Goal: Obtain resource: Obtain resource

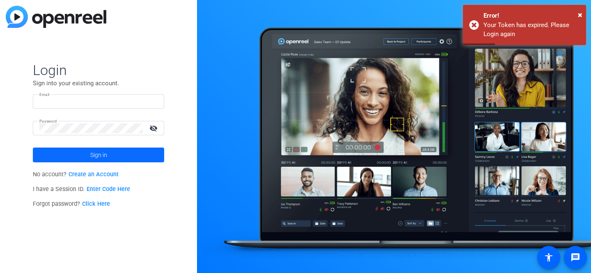
type input "riley.harding@wri.org"
click at [78, 157] on span at bounding box center [98, 155] width 131 height 20
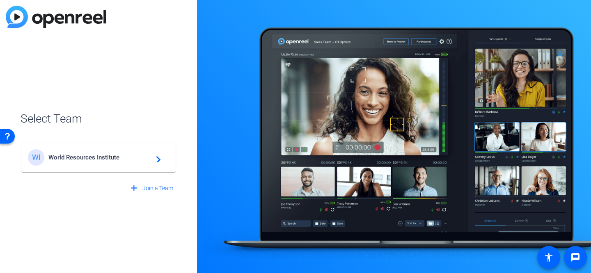
click at [84, 162] on div "WI World Resources Institute navigate_next" at bounding box center [98, 157] width 141 height 16
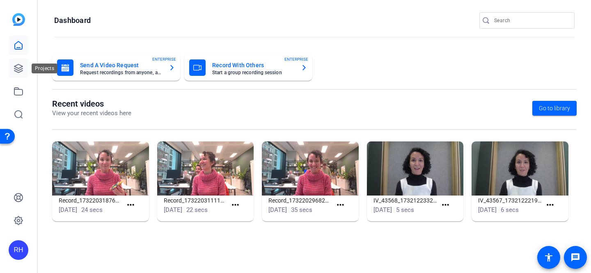
click at [18, 69] on icon at bounding box center [19, 69] width 10 height 10
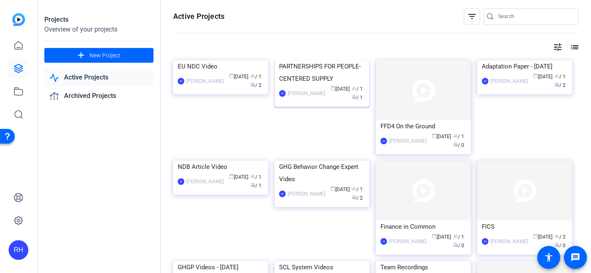
click at [311, 60] on img at bounding box center [321, 60] width 95 height 0
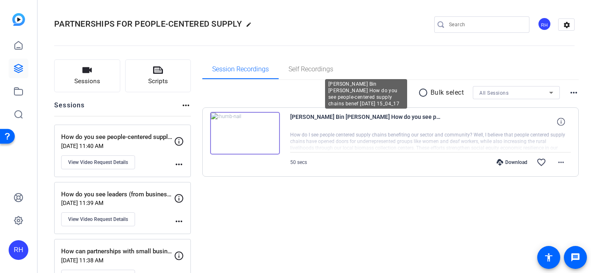
click at [308, 119] on span "Raffay Bin Rauf How do you see people-centered supply chains benef 2025-08-07 1…" at bounding box center [366, 122] width 152 height 20
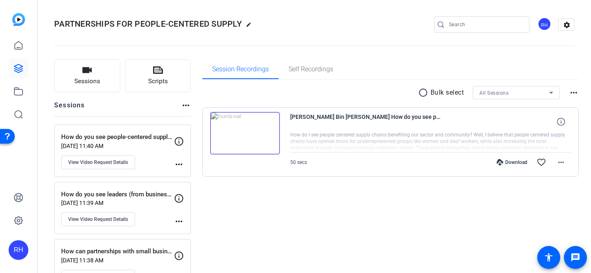
click at [251, 133] on img at bounding box center [245, 133] width 70 height 43
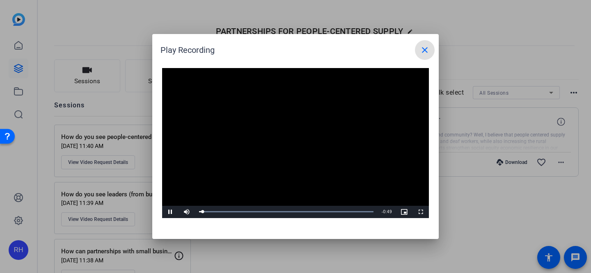
click at [296, 141] on video "Video Player" at bounding box center [295, 143] width 267 height 150
click at [137, 150] on div at bounding box center [295, 136] width 591 height 273
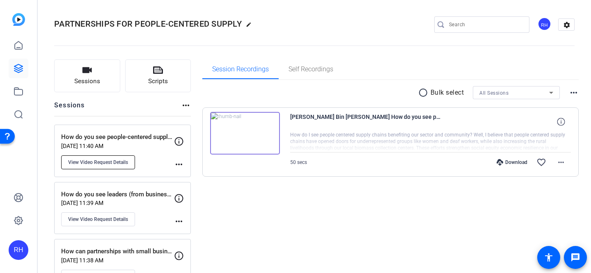
click at [116, 161] on span "View Video Request Details" at bounding box center [98, 162] width 60 height 7
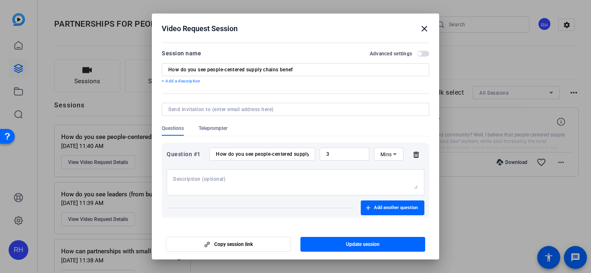
click at [112, 100] on div at bounding box center [295, 136] width 591 height 273
click at [426, 29] on mat-icon "close" at bounding box center [424, 29] width 10 height 10
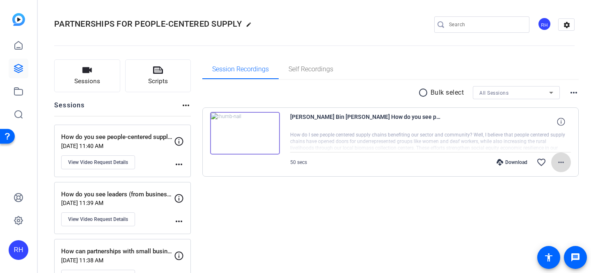
click at [561, 162] on mat-icon "more_horiz" at bounding box center [561, 162] width 10 height 10
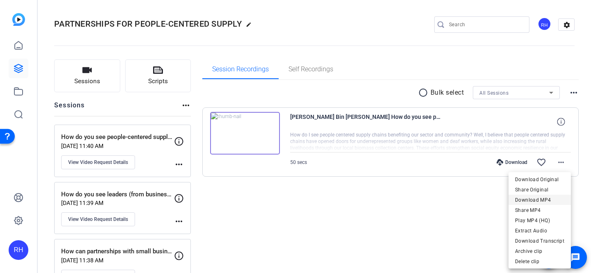
click at [539, 201] on span "Download MP4" at bounding box center [539, 200] width 49 height 10
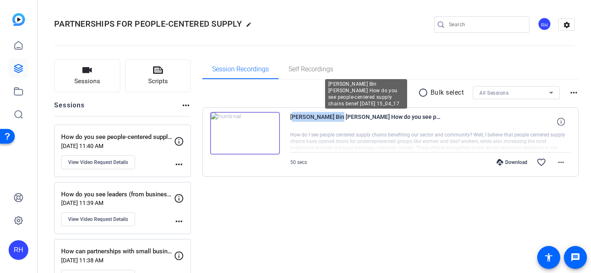
drag, startPoint x: 331, startPoint y: 115, endPoint x: 292, endPoint y: 115, distance: 39.0
click at [291, 115] on span "Raffay Bin Rauf How do you see people-centered supply chains benef 2025-08-07 1…" at bounding box center [366, 122] width 152 height 20
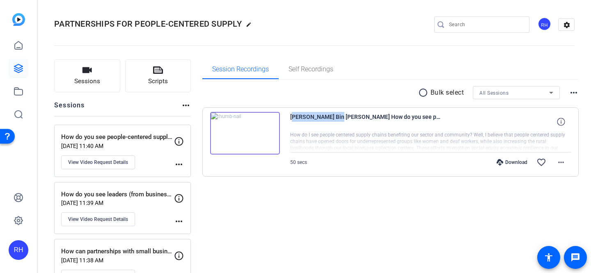
copy span "Raffay Bin Rauf"
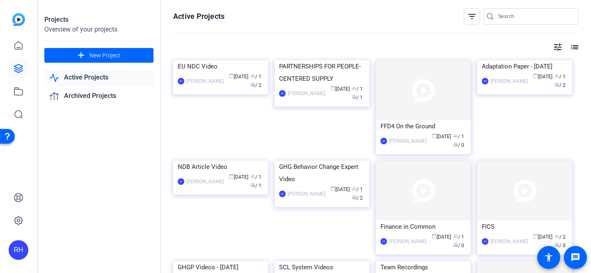
click at [575, 50] on mat-icon "list" at bounding box center [573, 47] width 10 height 10
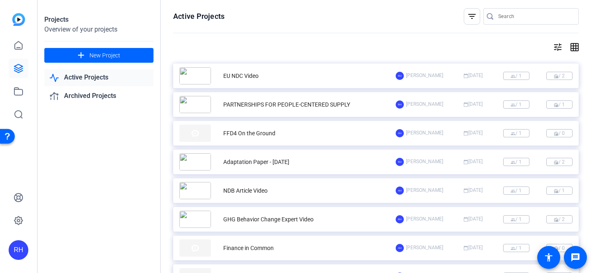
click at [575, 50] on mat-icon "grid_on" at bounding box center [573, 47] width 10 height 10
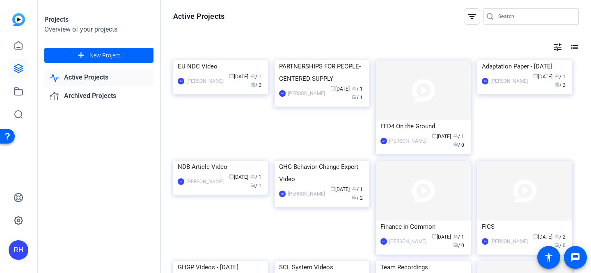
click at [559, 41] on openreel-divider-bar at bounding box center [375, 34] width 405 height 18
click at [557, 47] on mat-icon "tune" at bounding box center [557, 47] width 10 height 10
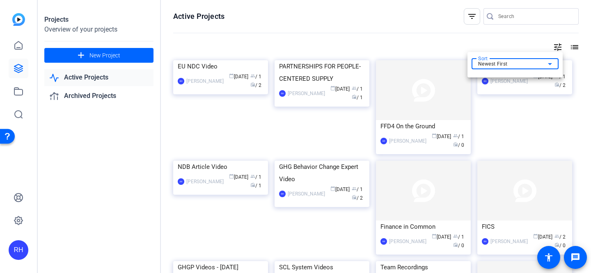
click at [549, 61] on icon at bounding box center [550, 64] width 10 height 10
click at [521, 84] on mat-option "Newest First" at bounding box center [514, 79] width 87 height 12
click at [374, 21] on div at bounding box center [295, 136] width 591 height 273
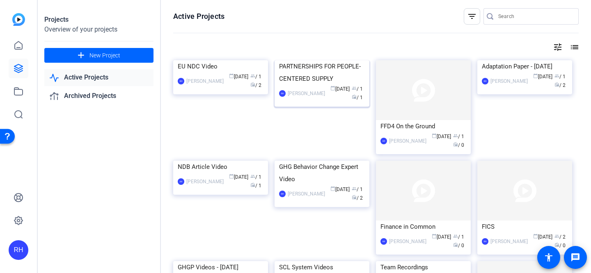
click at [302, 98] on div "[PERSON_NAME]" at bounding box center [306, 93] width 37 height 8
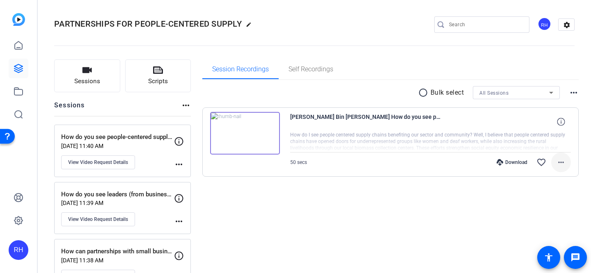
click at [560, 162] on mat-icon "more_horiz" at bounding box center [561, 162] width 10 height 10
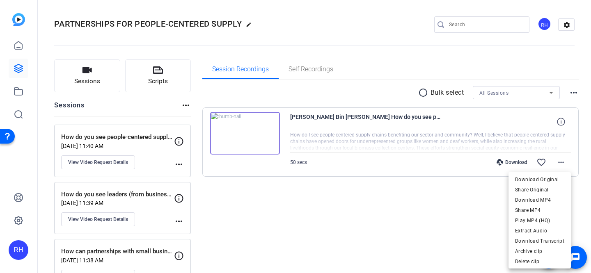
click at [409, 216] on div at bounding box center [295, 136] width 591 height 273
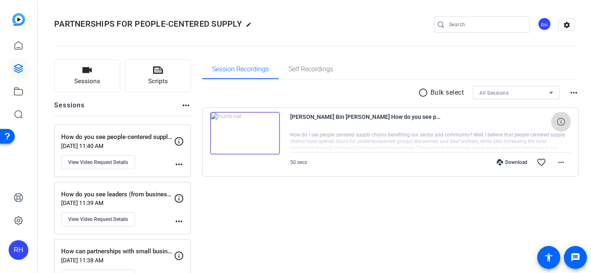
click at [559, 121] on icon at bounding box center [561, 122] width 8 height 8
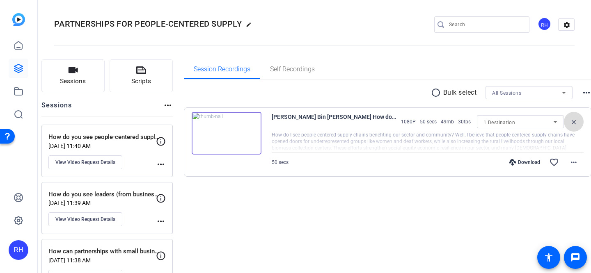
click at [568, 124] on mat-icon "close" at bounding box center [573, 122] width 10 height 10
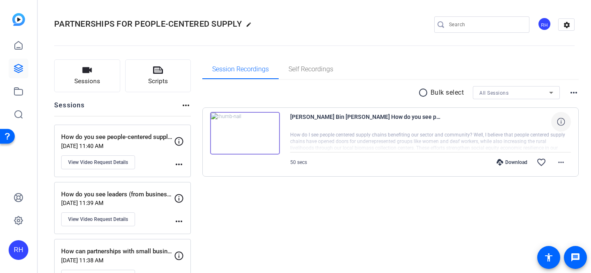
click at [302, 141] on div at bounding box center [430, 142] width 281 height 21
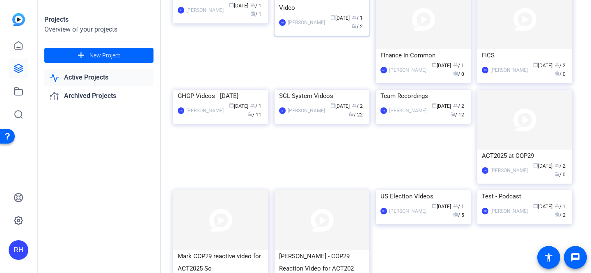
scroll to position [187, 0]
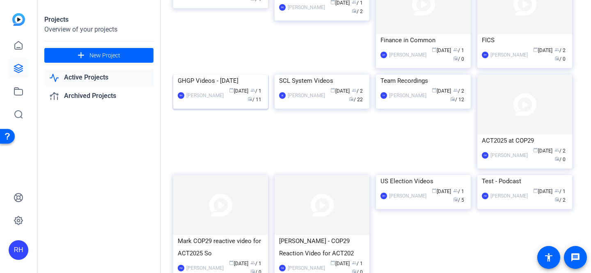
click at [224, 75] on img at bounding box center [220, 75] width 95 height 0
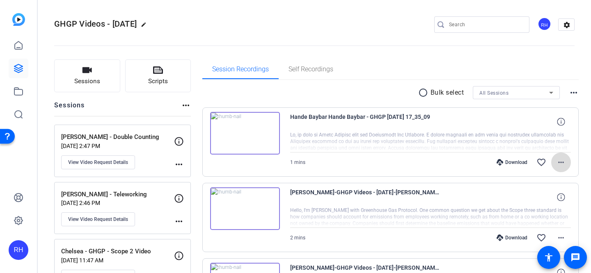
click at [561, 167] on span at bounding box center [561, 163] width 20 height 20
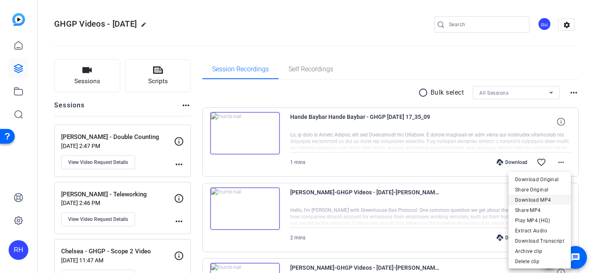
click at [535, 201] on span "Download MP4" at bounding box center [539, 200] width 49 height 10
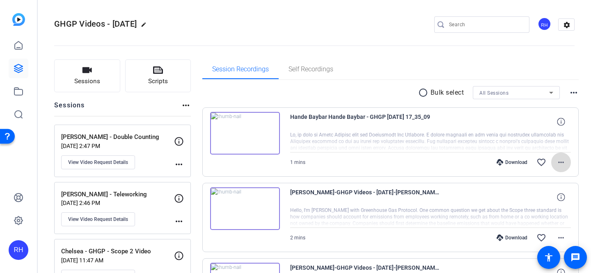
click at [556, 162] on mat-icon "more_horiz" at bounding box center [561, 162] width 10 height 10
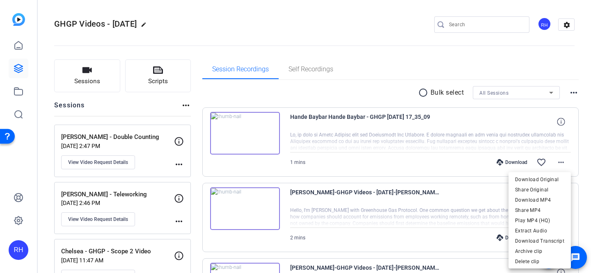
click at [426, 144] on div at bounding box center [295, 136] width 591 height 273
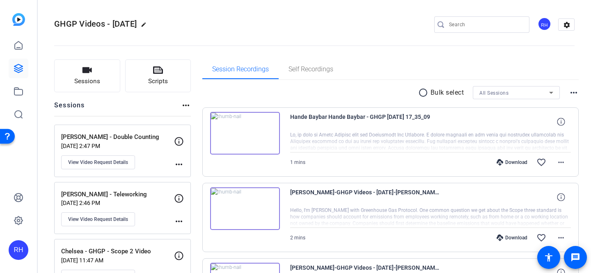
click at [443, 135] on div at bounding box center [430, 142] width 281 height 21
click at [558, 123] on icon at bounding box center [561, 122] width 8 height 8
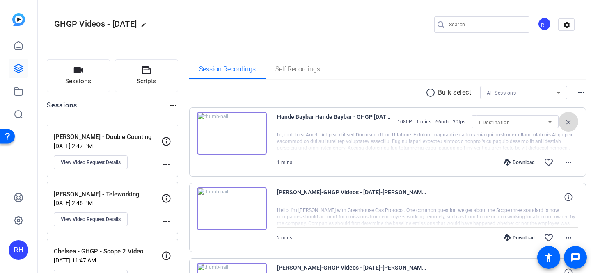
click at [563, 122] on mat-icon "close" at bounding box center [568, 122] width 10 height 10
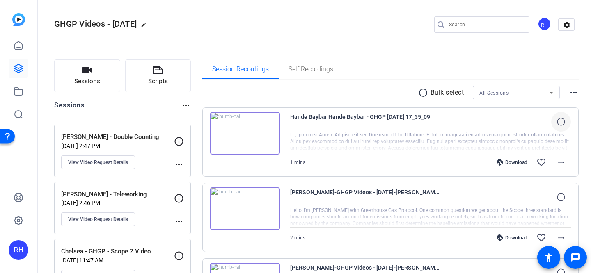
click at [398, 169] on div "Download favorite_border more_horiz" at bounding box center [472, 163] width 196 height 20
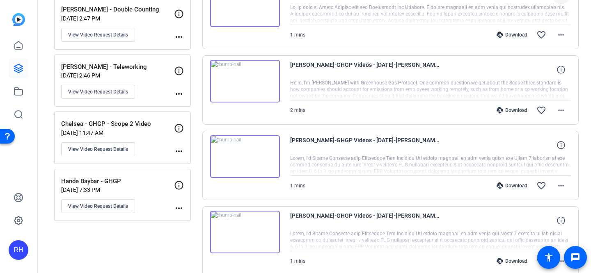
scroll to position [135, 0]
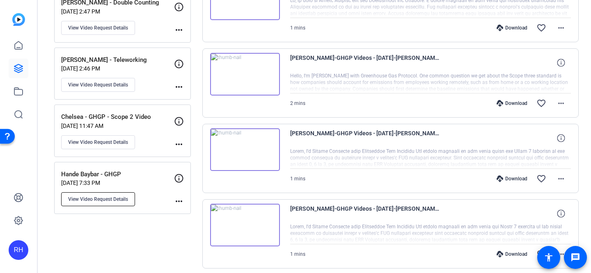
click at [115, 203] on button "View Video Request Details" at bounding box center [98, 199] width 74 height 14
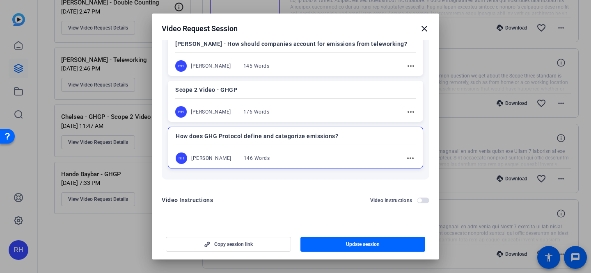
scroll to position [181, 0]
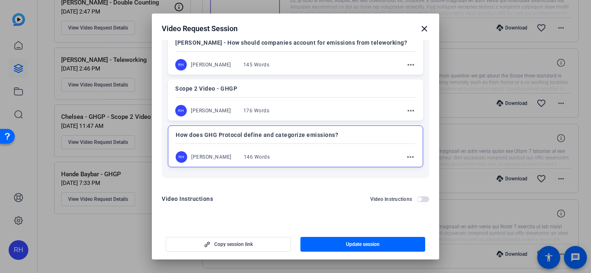
click at [413, 156] on mat-icon "more_horiz" at bounding box center [410, 157] width 10 height 10
click at [419, 169] on span "Edit" at bounding box center [428, 170] width 33 height 10
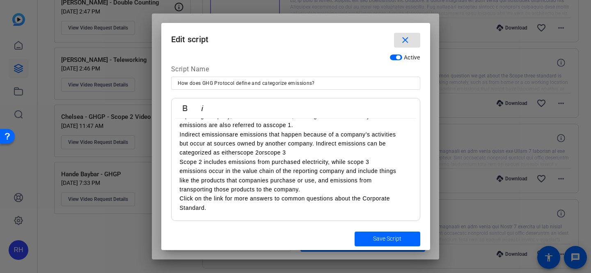
scroll to position [0, 0]
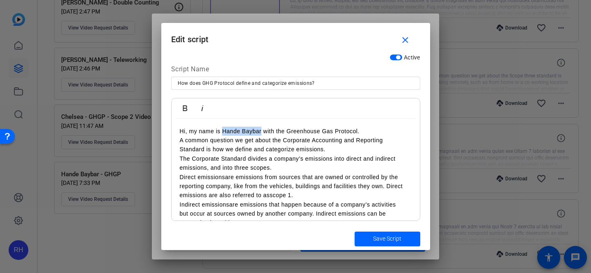
drag, startPoint x: 262, startPoint y: 132, endPoint x: 224, endPoint y: 131, distance: 38.2
click at [224, 131] on p "Hi, my name is Hande Baybar with the Greenhouse Gas Protocol." at bounding box center [296, 131] width 232 height 9
copy span "Hande Baybar"
click at [224, 144] on p "A common question we get about the Corporate Accounting and Reporting Standard …" at bounding box center [296, 145] width 232 height 18
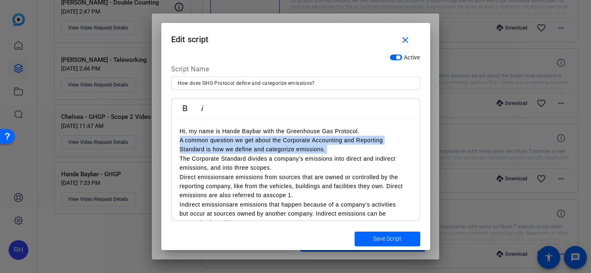
drag, startPoint x: 330, startPoint y: 151, endPoint x: 173, endPoint y: 139, distance: 157.5
click at [173, 139] on div "Hi, my name is Hande Baybar with the Greenhouse Gas Protocol. A common question…" at bounding box center [295, 205] width 248 height 173
copy p "A common question we get about the Corporate Accounting and Reporting Standard …"
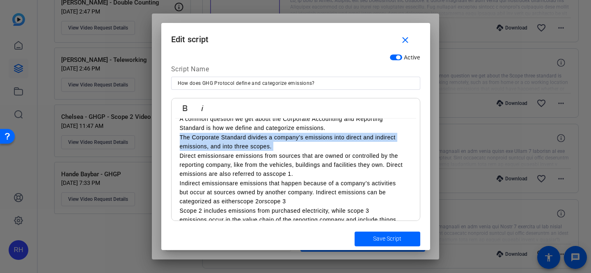
drag, startPoint x: 281, startPoint y: 146, endPoint x: 177, endPoint y: 135, distance: 104.7
click at [177, 135] on div "Hi, my name is Hande Baybar with the Greenhouse Gas Protocol. A common question…" at bounding box center [295, 183] width 248 height 173
copy p "The Corporate Standard divides a company’s emissions into direct and indirect e…"
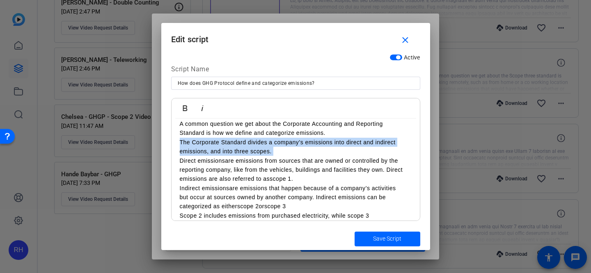
copy p "The Corporate Standard divides a company’s emissions into direct and indirect e…"
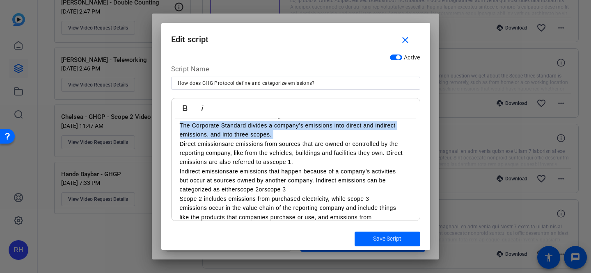
scroll to position [30, 0]
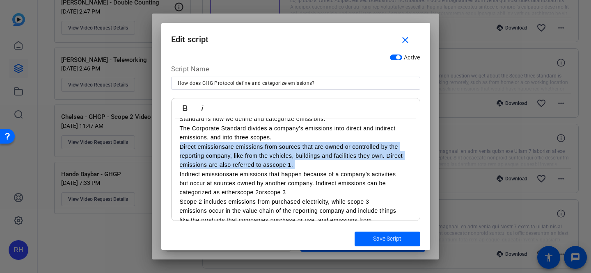
drag, startPoint x: 308, startPoint y: 166, endPoint x: 150, endPoint y: 149, distance: 158.8
click at [150, 149] on div "Video Request Session close Session name Advanced settings Hande Baybar - GHGP …" at bounding box center [295, 136] width 591 height 273
copy p "Direct emissions are emissions from sources that are owned or controlled by the…"
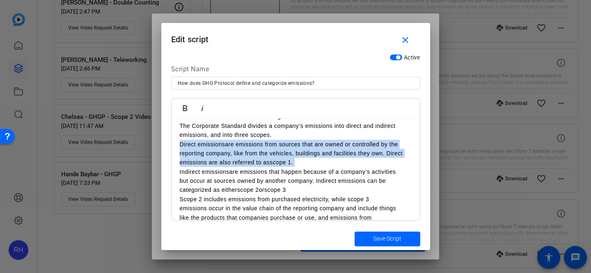
scroll to position [54, 0]
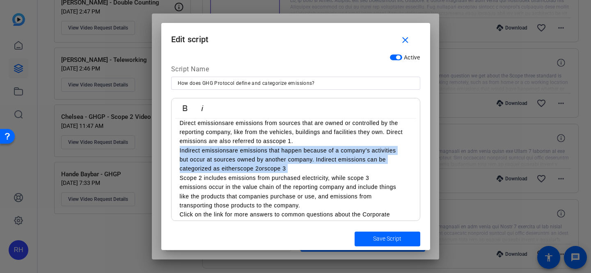
drag, startPoint x: 298, startPoint y: 169, endPoint x: 173, endPoint y: 154, distance: 125.1
click at [173, 154] on div "Hi, my name is Hande Baybar with the Greenhouse Gas Protocol. A common question…" at bounding box center [295, 150] width 248 height 173
copy p "Indirect emissions are emissions that happen because of a company’s activities …"
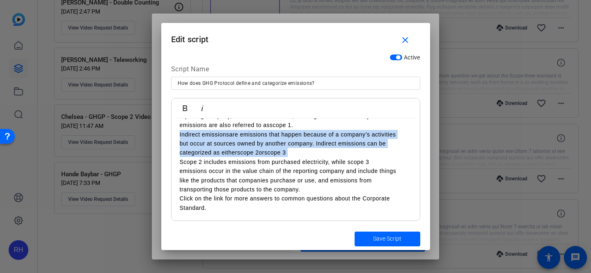
scroll to position [1, 0]
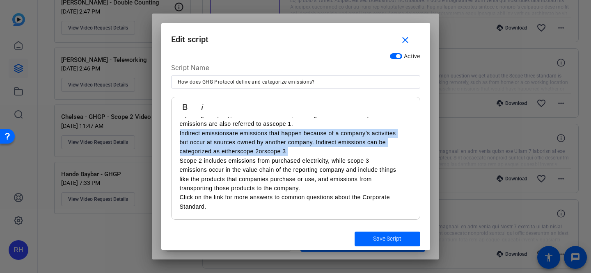
drag, startPoint x: 301, startPoint y: 186, endPoint x: 180, endPoint y: 164, distance: 123.4
click at [180, 164] on p "Scope 2 includes emissions from purchased electricity, while scope 3 emissions …" at bounding box center [296, 174] width 232 height 37
copy span "Scope 2 includes emissions from purchased electricity, while scope 3 emissions …"
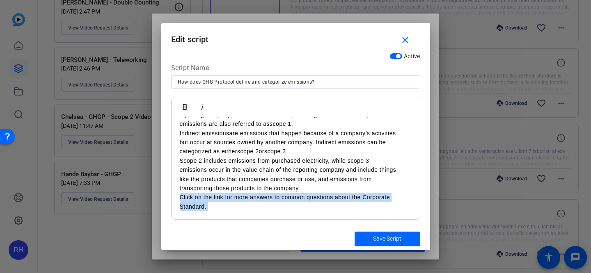
drag, startPoint x: 208, startPoint y: 207, endPoint x: 170, endPoint y: 200, distance: 39.3
click at [170, 200] on div "Active Script Name How does GHG Protocol define and categorize emissions? Bold …" at bounding box center [295, 139] width 269 height 178
copy p "Click on the link for more answers to common questions about the Corporate Stan…"
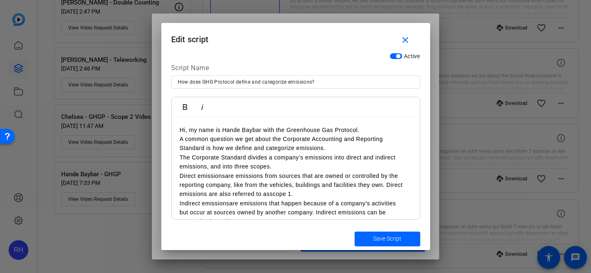
click at [209, 143] on p "A common question we get about the Corporate Accounting and Reporting Standard …" at bounding box center [296, 144] width 232 height 18
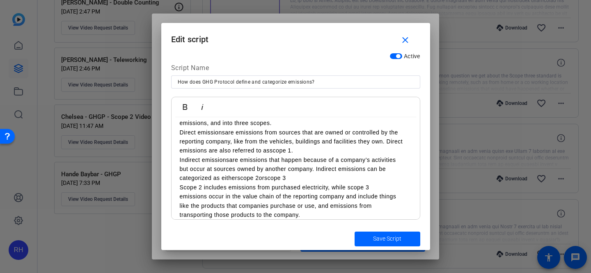
scroll to position [41, 0]
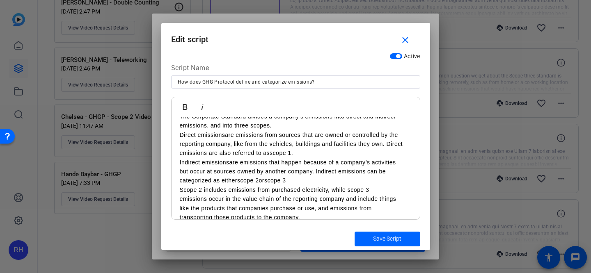
click at [356, 135] on span "are emissions from sources that are owned or controlled by the reporting compan…" at bounding box center [291, 144] width 223 height 25
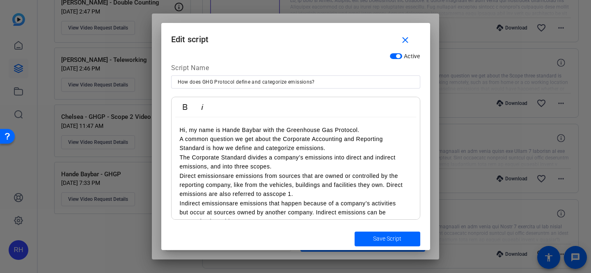
scroll to position [70, 0]
